Goal: Task Accomplishment & Management: Use online tool/utility

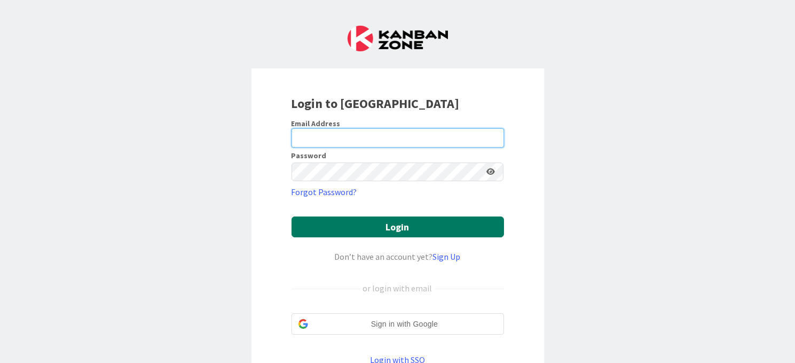
type input "[EMAIL_ADDRESS][DOMAIN_NAME]"
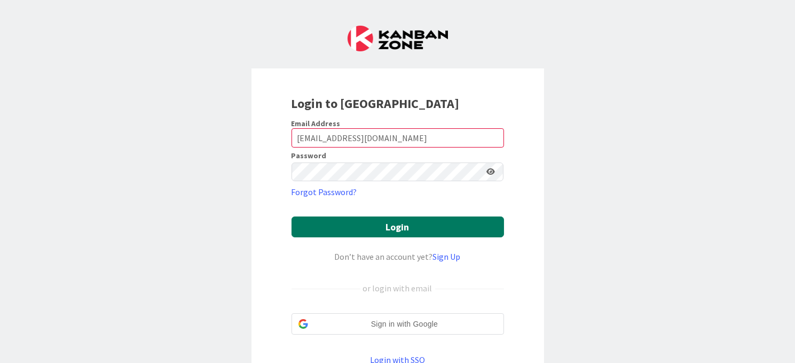
click at [386, 227] on button "Login" at bounding box center [398, 226] width 213 height 21
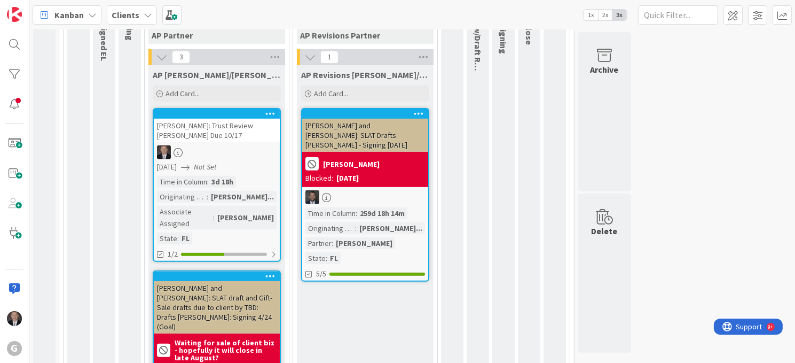
scroll to position [577, 0]
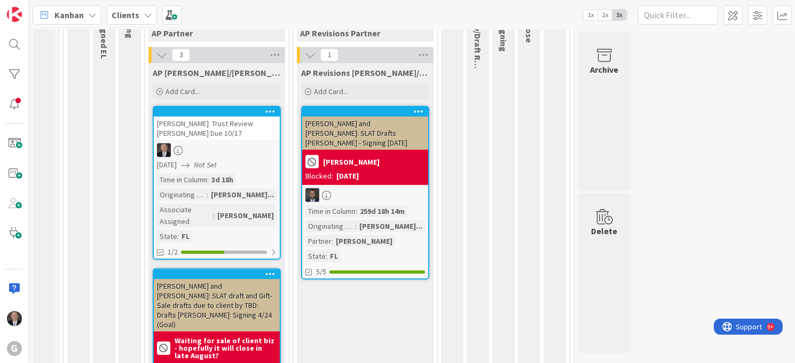
click at [245, 149] on div at bounding box center [217, 150] width 126 height 14
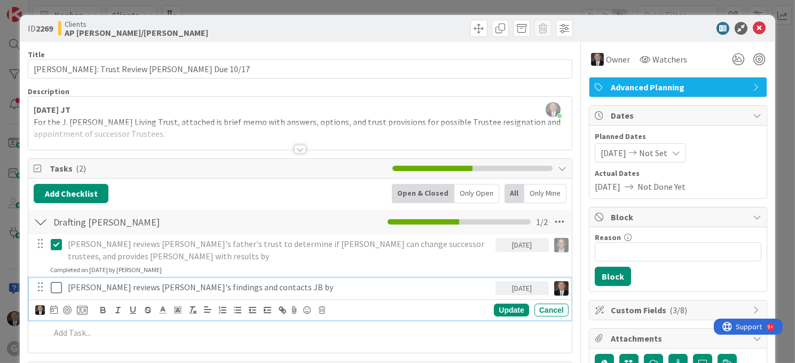
click at [55, 281] on icon at bounding box center [56, 287] width 11 height 13
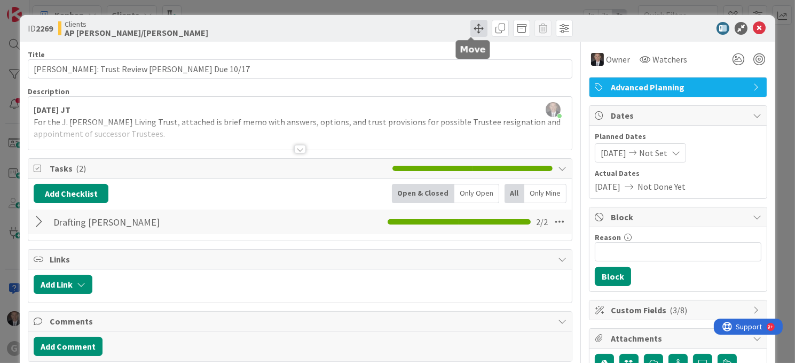
click at [471, 27] on span at bounding box center [478, 28] width 17 height 17
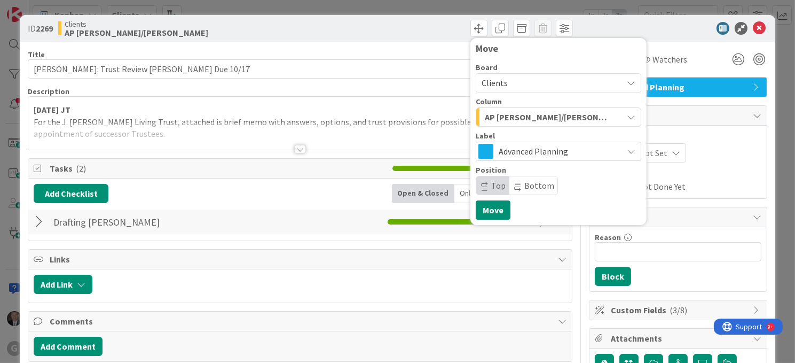
click at [627, 114] on icon "button" at bounding box center [631, 117] width 9 height 9
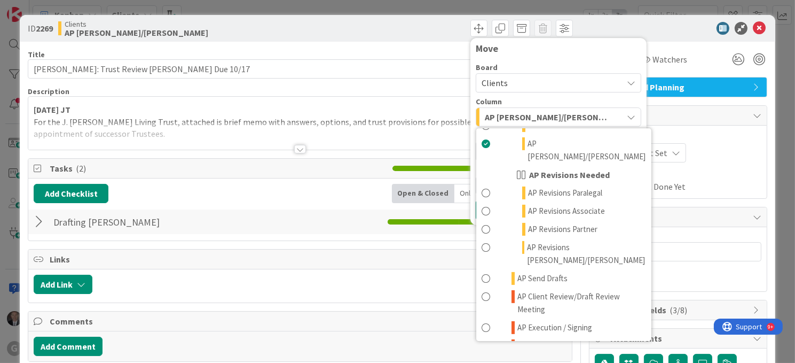
scroll to position [538, 0]
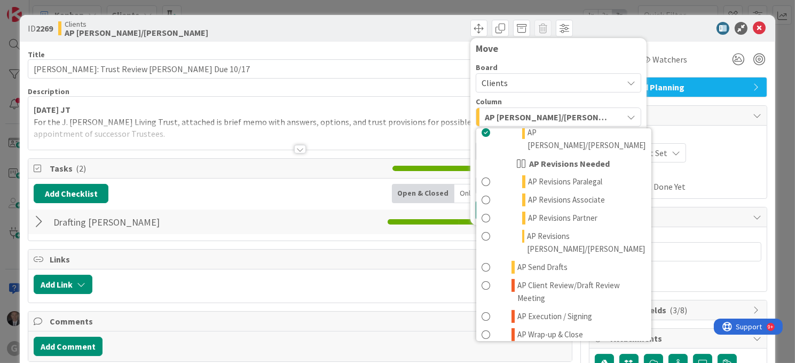
click at [482, 346] on span at bounding box center [486, 352] width 9 height 13
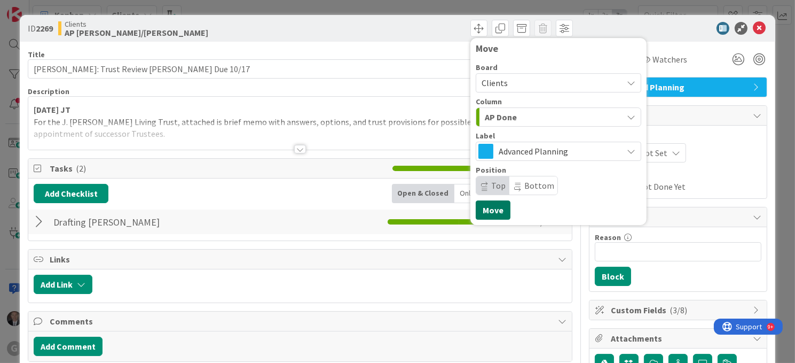
click at [489, 209] on button "Move" at bounding box center [493, 209] width 35 height 19
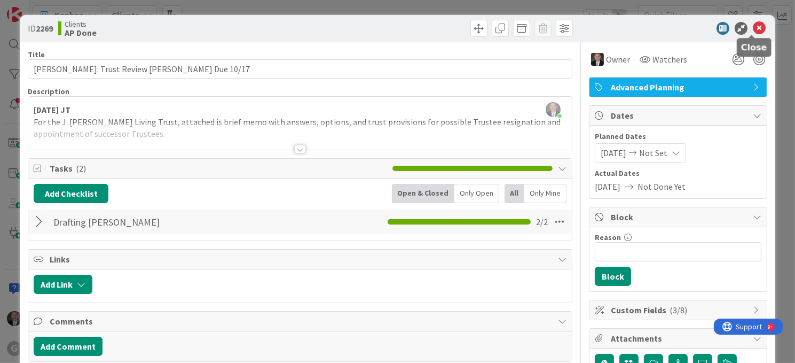
click at [753, 26] on icon at bounding box center [759, 28] width 13 height 13
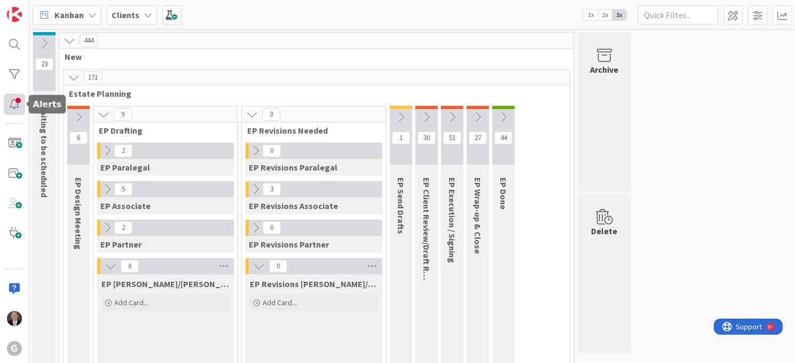
click at [13, 105] on div at bounding box center [14, 103] width 21 height 21
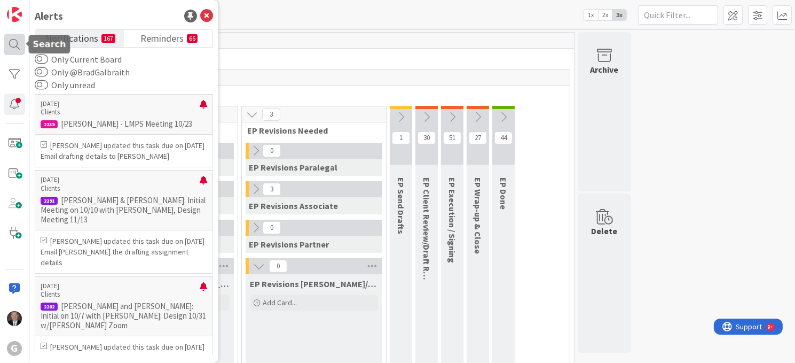
click at [10, 45] on div at bounding box center [14, 44] width 21 height 21
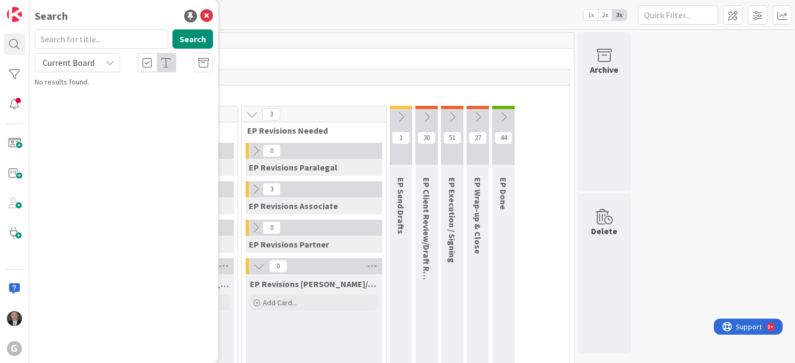
click at [108, 38] on input "text" at bounding box center [101, 38] width 133 height 19
type input "[PERSON_NAME]"
click at [187, 40] on button "Search" at bounding box center [192, 38] width 41 height 19
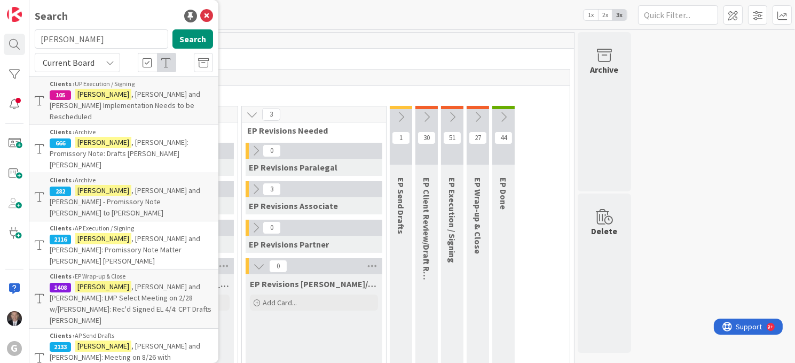
click at [90, 341] on span ", [PERSON_NAME] and [PERSON_NAME]: Meeting on 8/26 with [PERSON_NAME]: Received…" at bounding box center [125, 362] width 151 height 43
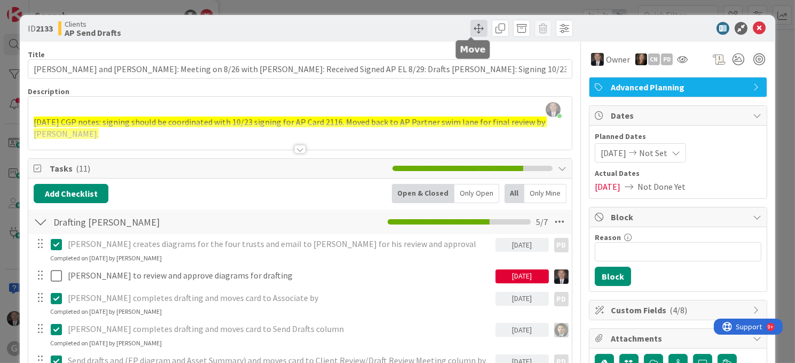
click at [470, 30] on span at bounding box center [478, 28] width 17 height 17
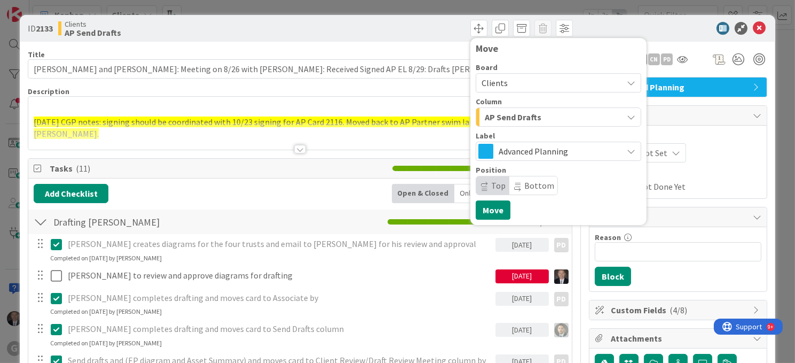
click at [627, 115] on icon "button" at bounding box center [631, 117] width 9 height 9
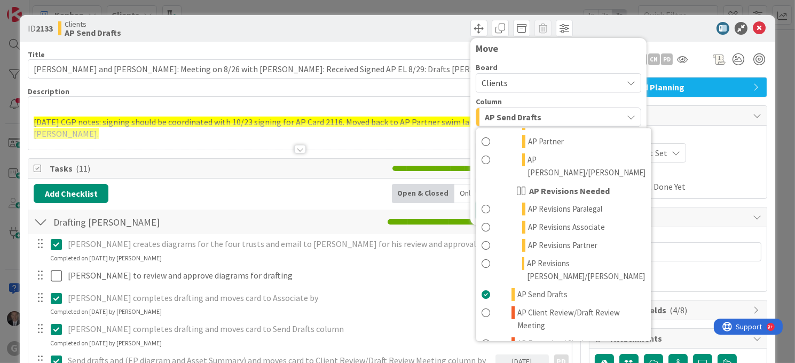
scroll to position [541, 0]
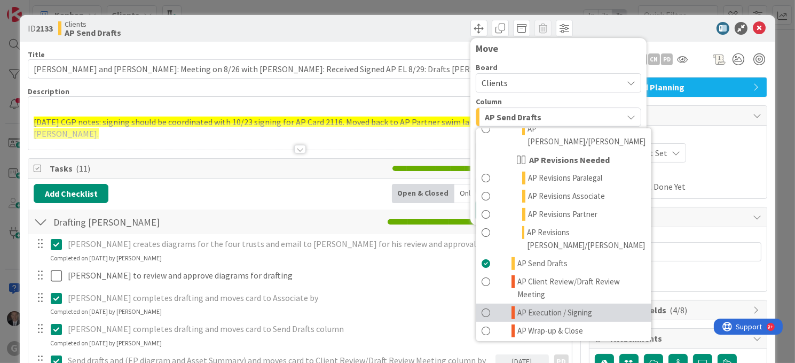
click at [482, 306] on span at bounding box center [486, 312] width 9 height 13
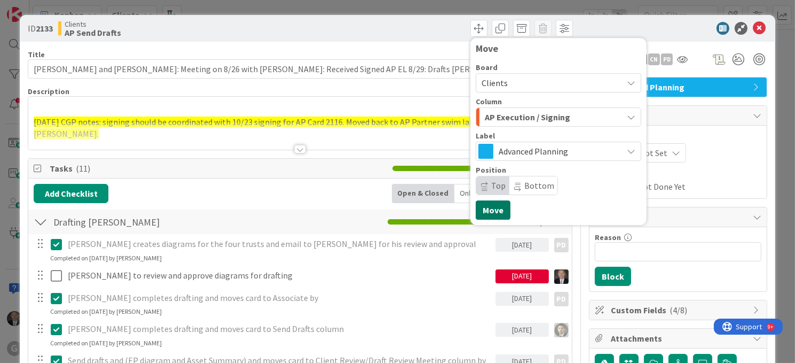
click at [486, 208] on button "Move" at bounding box center [493, 209] width 35 height 19
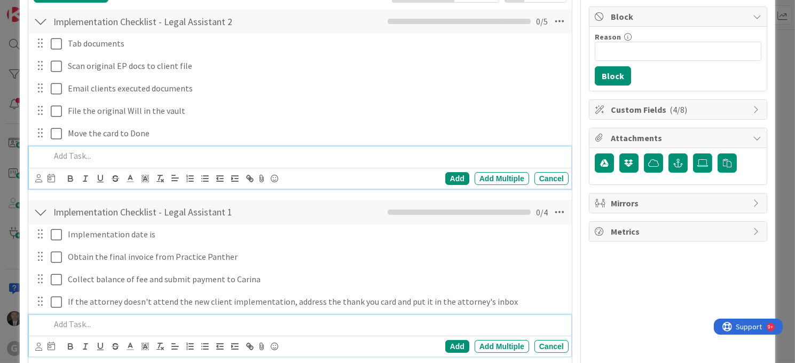
scroll to position [0, 0]
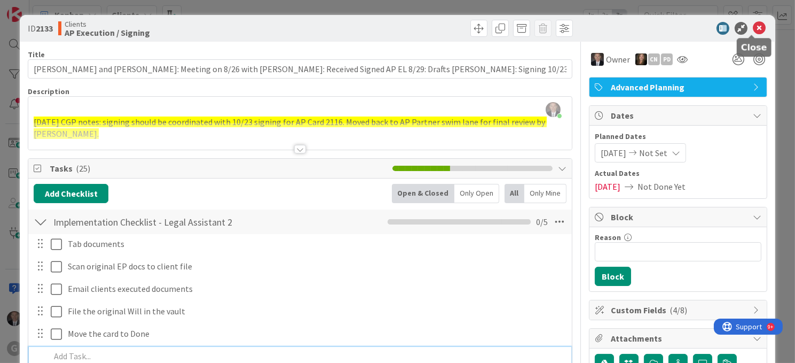
click at [753, 25] on icon at bounding box center [759, 28] width 13 height 13
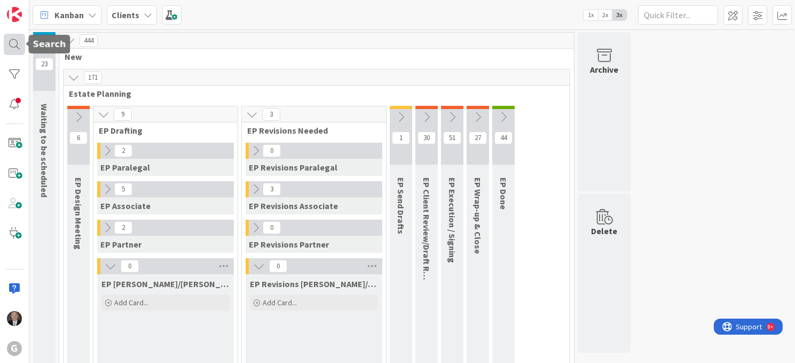
click at [13, 42] on div at bounding box center [14, 44] width 21 height 21
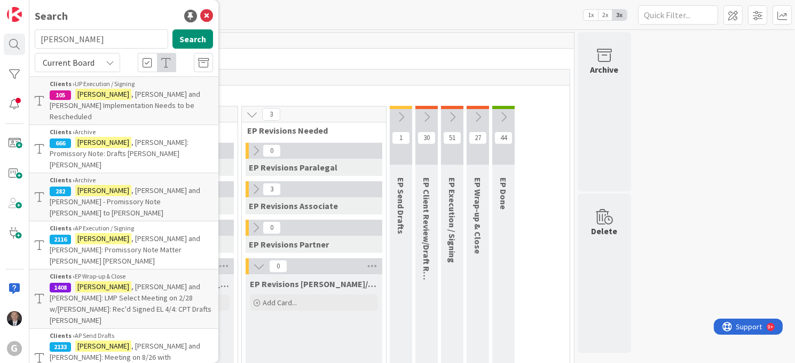
click at [138, 341] on span ", [PERSON_NAME] and [PERSON_NAME]: Meeting on 8/26 with [PERSON_NAME]: Received…" at bounding box center [125, 362] width 151 height 43
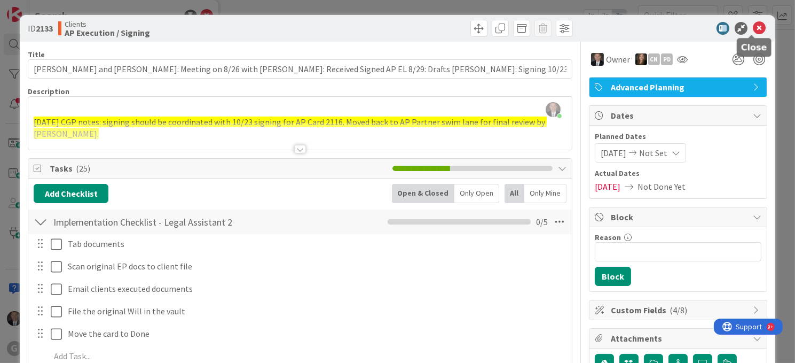
click at [755, 27] on icon at bounding box center [759, 28] width 13 height 13
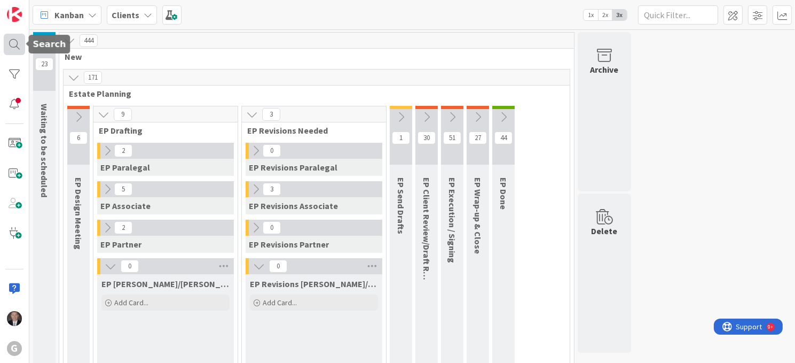
click at [15, 42] on div at bounding box center [14, 44] width 21 height 21
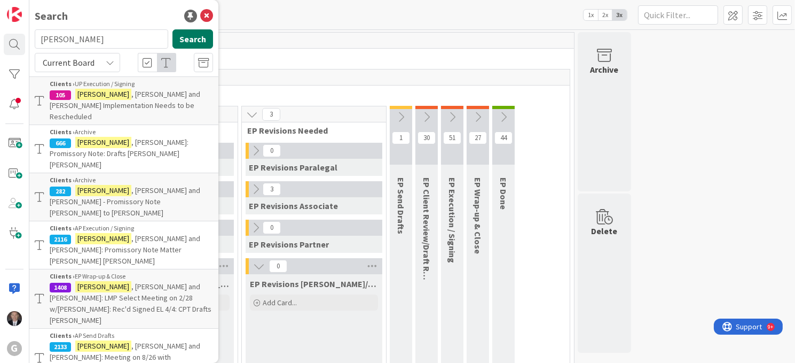
click at [184, 37] on button "Search" at bounding box center [192, 38] width 41 height 19
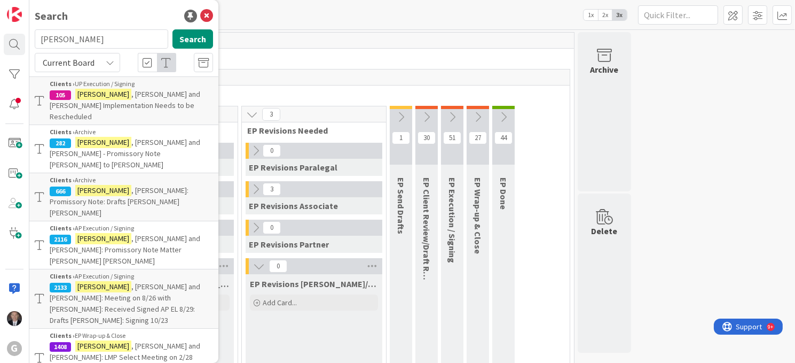
click at [133, 93] on span ", [PERSON_NAME] and [PERSON_NAME] Implementation Needs to be Rescheduled" at bounding box center [125, 105] width 151 height 32
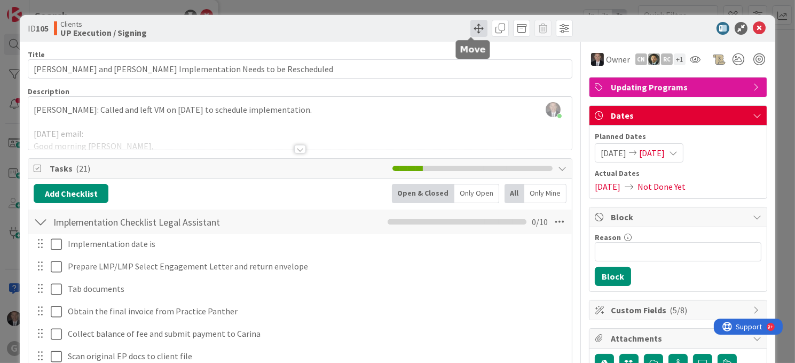
click at [470, 27] on span at bounding box center [478, 28] width 17 height 17
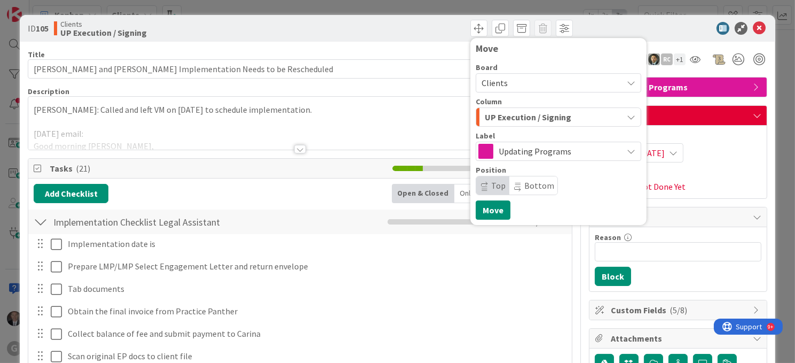
click at [627, 115] on icon "button" at bounding box center [631, 117] width 9 height 9
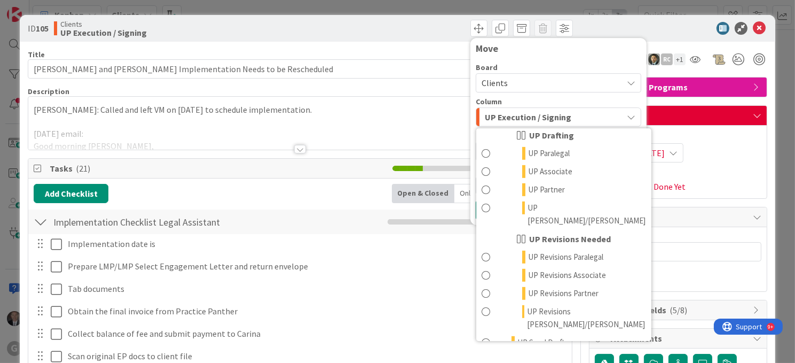
scroll to position [832, 0]
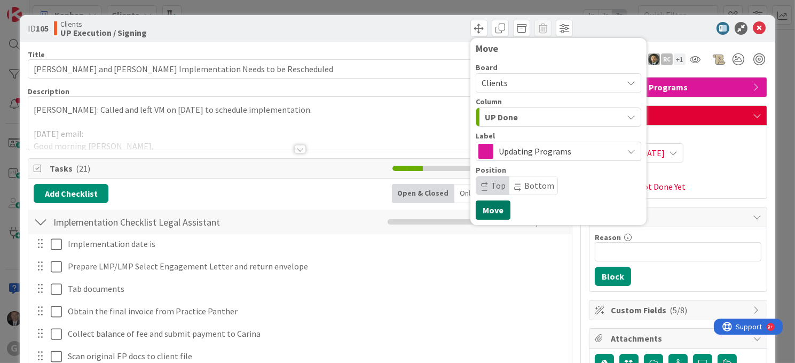
click at [484, 208] on button "Move" at bounding box center [493, 209] width 35 height 19
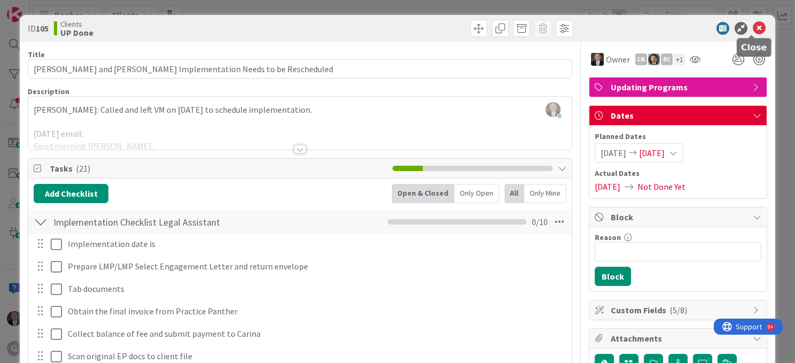
click at [753, 23] on icon at bounding box center [759, 28] width 13 height 13
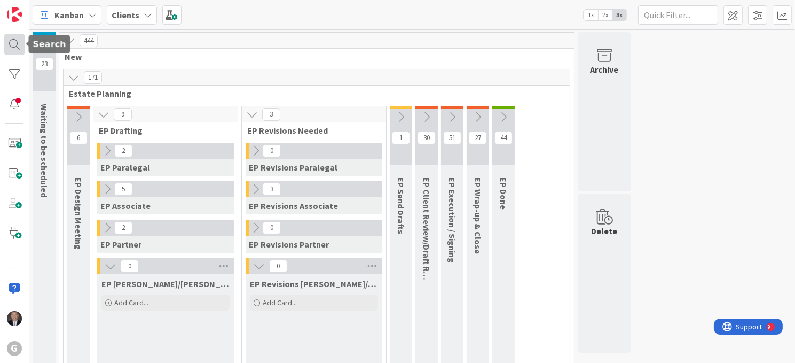
click at [17, 42] on div at bounding box center [14, 44] width 21 height 21
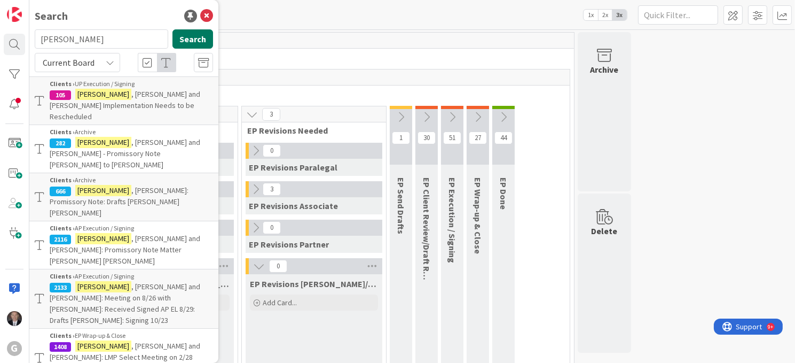
click at [197, 36] on button "Search" at bounding box center [192, 38] width 41 height 19
click at [193, 37] on button "Search" at bounding box center [192, 38] width 41 height 19
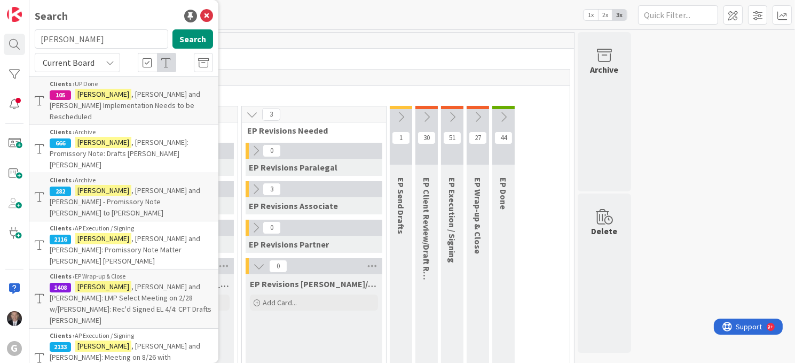
click at [162, 97] on span ", [PERSON_NAME] and [PERSON_NAME] Implementation Needs to be Rescheduled" at bounding box center [125, 105] width 151 height 32
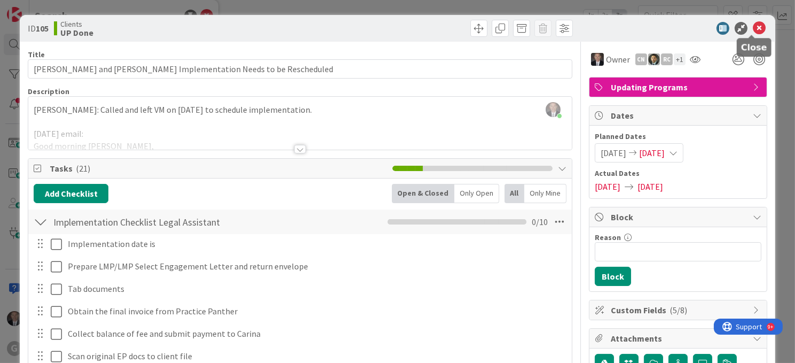
click at [753, 25] on icon at bounding box center [759, 28] width 13 height 13
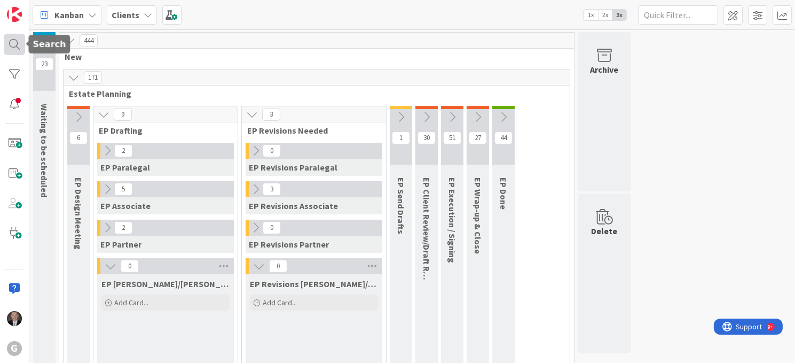
click at [14, 48] on div at bounding box center [14, 44] width 21 height 21
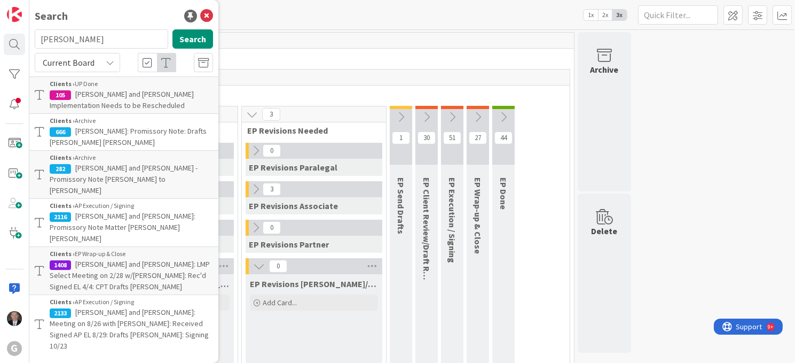
type input "[PERSON_NAME]"
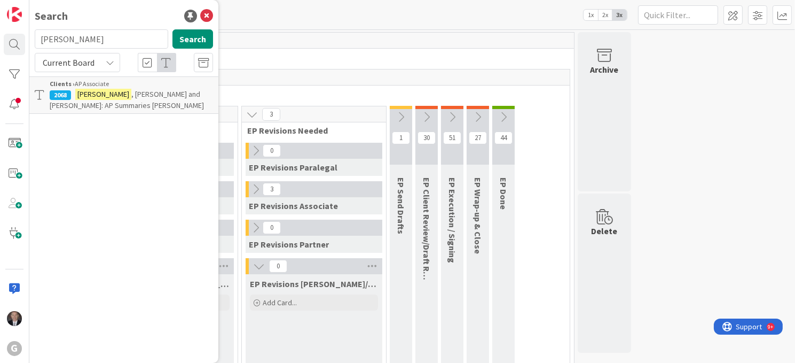
click at [142, 99] on p "[PERSON_NAME] and [PERSON_NAME]: AP Summaries [PERSON_NAME]" at bounding box center [131, 100] width 163 height 22
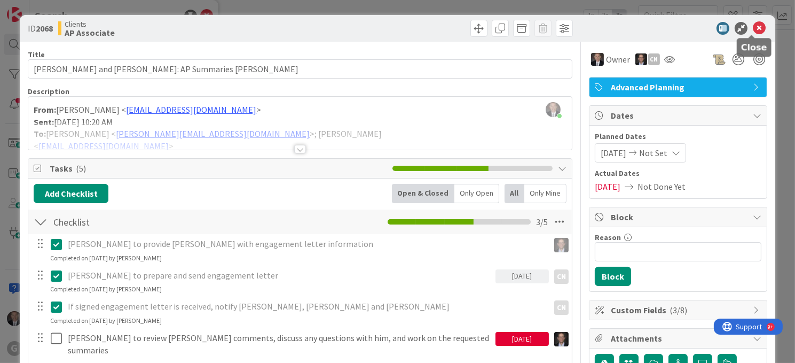
click at [753, 25] on icon at bounding box center [759, 28] width 13 height 13
